Goal: Task Accomplishment & Management: Complete application form

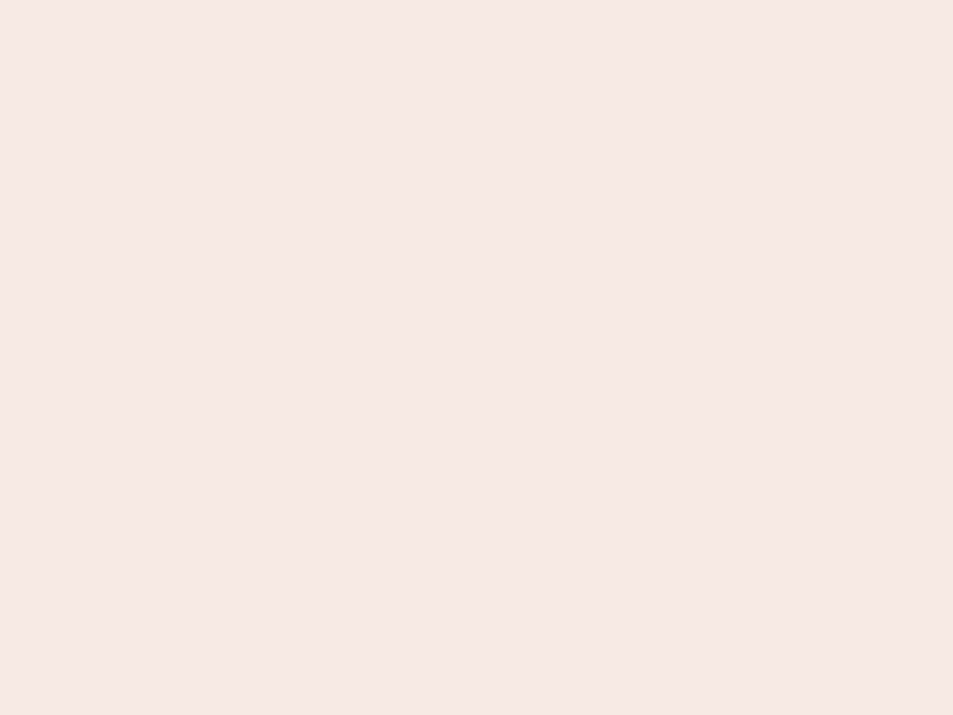
click at [476, 357] on nb-app "Almost there Thank you for registering for Newbook. Your account is under revie…" at bounding box center [476, 357] width 953 height 715
click at [476, 0] on nb-app "Almost there Thank you for registering for Newbook. Your account is under revie…" at bounding box center [476, 357] width 953 height 715
click at [509, 0] on nb-app "Almost there Thank you for registering for Newbook. Your account is under revie…" at bounding box center [476, 357] width 953 height 715
click at [476, 357] on nb-app "Almost there Thank you for registering for Newbook. Your account is under revie…" at bounding box center [476, 357] width 953 height 715
click at [476, 0] on nb-app "Almost there Thank you for registering for Newbook. Your account is under revie…" at bounding box center [476, 357] width 953 height 715
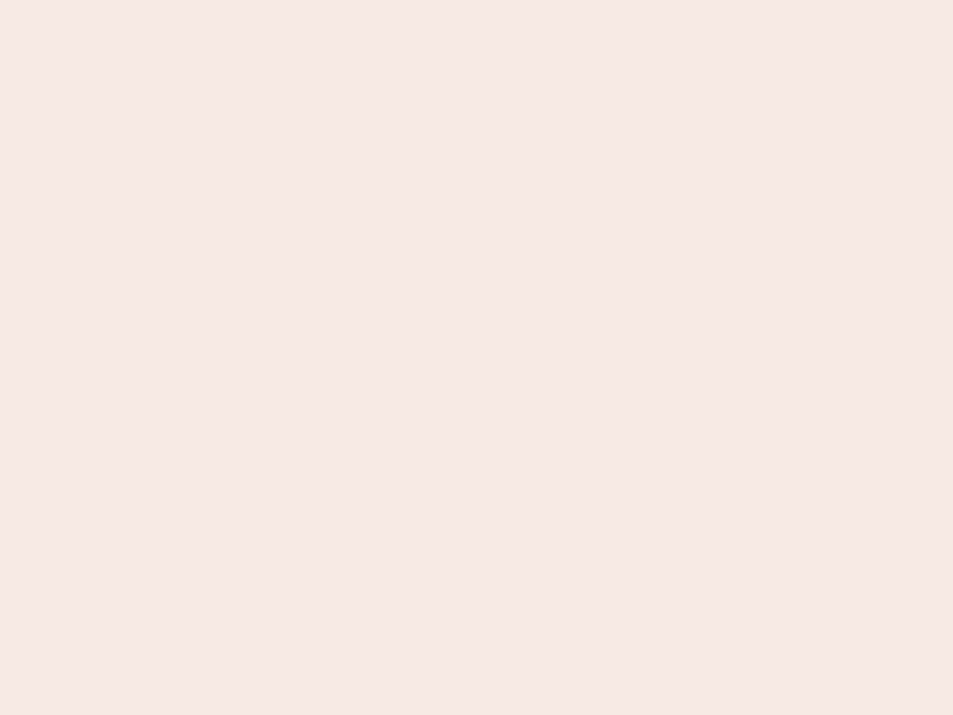
click at [333, 0] on nb-app "Almost there Thank you for registering for Newbook. Your account is under revie…" at bounding box center [476, 357] width 953 height 715
click at [476, 357] on nb-app "Almost there Thank you for registering for Newbook. Your account is under revie…" at bounding box center [476, 357] width 953 height 715
click at [476, 0] on nb-app "Almost there Thank you for registering for Newbook. Your account is under revie…" at bounding box center [476, 357] width 953 height 715
click at [333, 0] on nb-app "Almost there Thank you for registering for Newbook. Your account is under revie…" at bounding box center [476, 357] width 953 height 715
click at [476, 357] on nb-app "Almost there Thank you for registering for Newbook. Your account is under revie…" at bounding box center [476, 357] width 953 height 715
